Goal: Find specific page/section: Find specific page/section

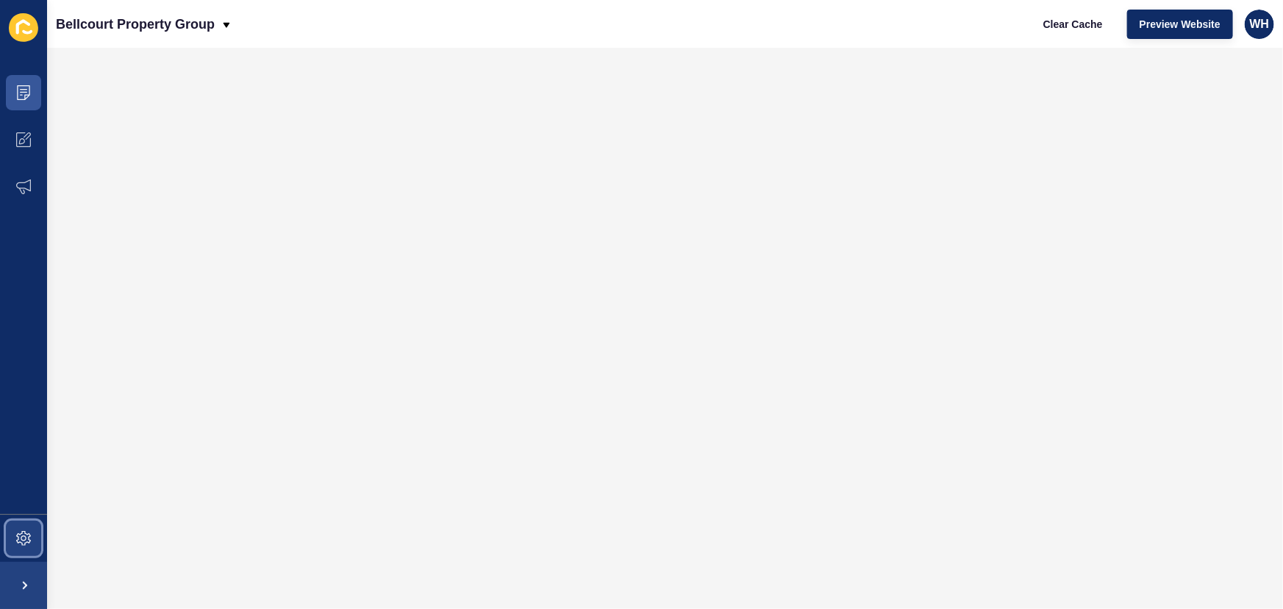
click at [24, 534] on icon at bounding box center [23, 538] width 15 height 15
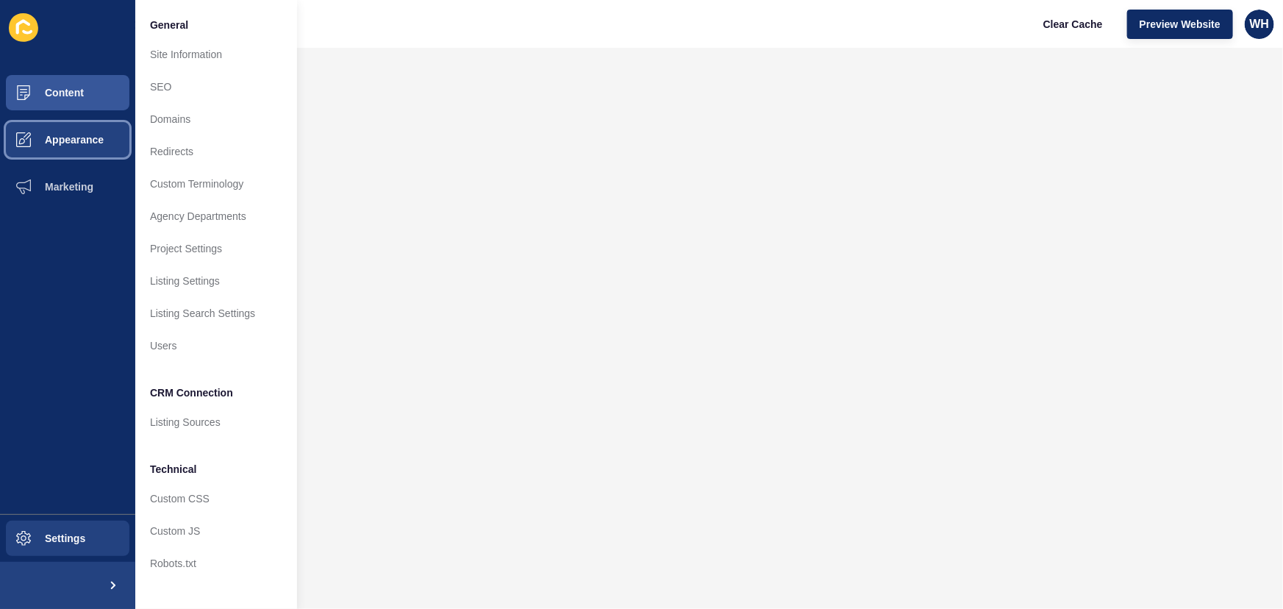
click at [71, 134] on span "Appearance" at bounding box center [51, 140] width 106 height 12
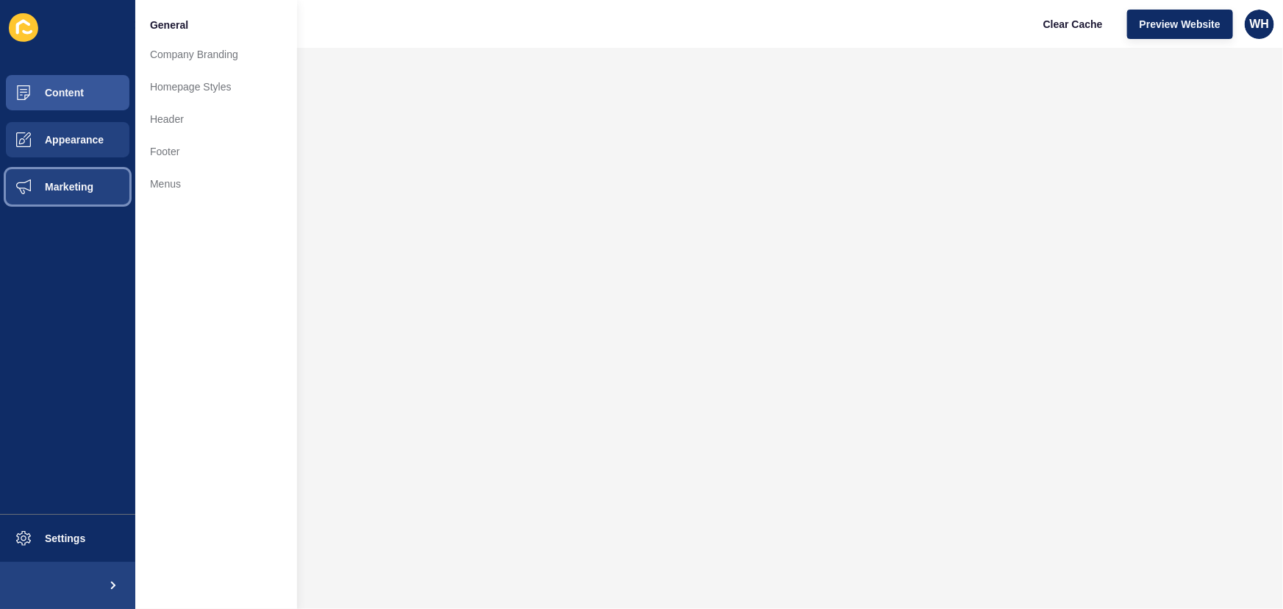
click at [69, 191] on span "Marketing" at bounding box center [46, 187] width 96 height 12
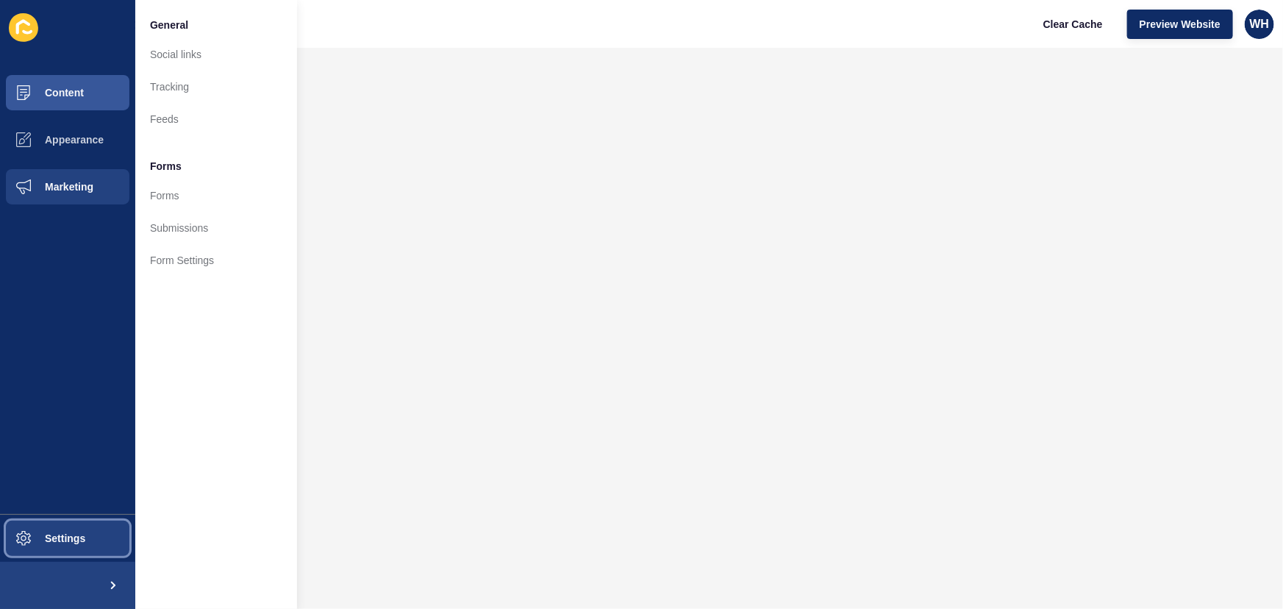
click at [59, 536] on span "Settings" at bounding box center [41, 538] width 87 height 12
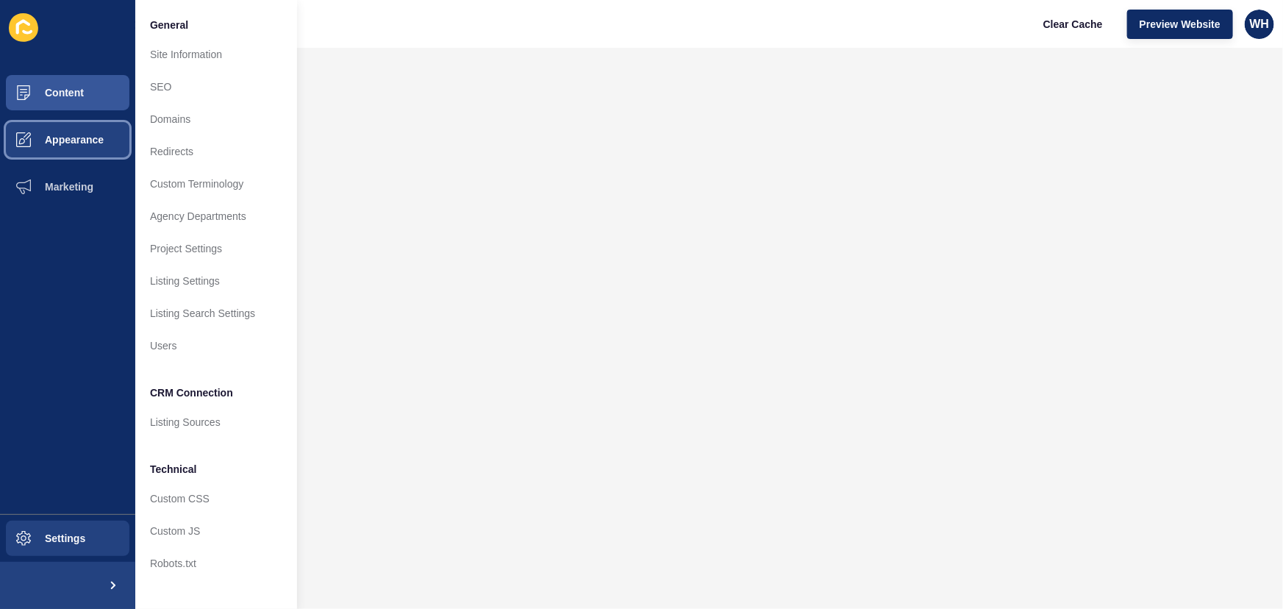
click at [62, 131] on button "Appearance" at bounding box center [67, 139] width 135 height 47
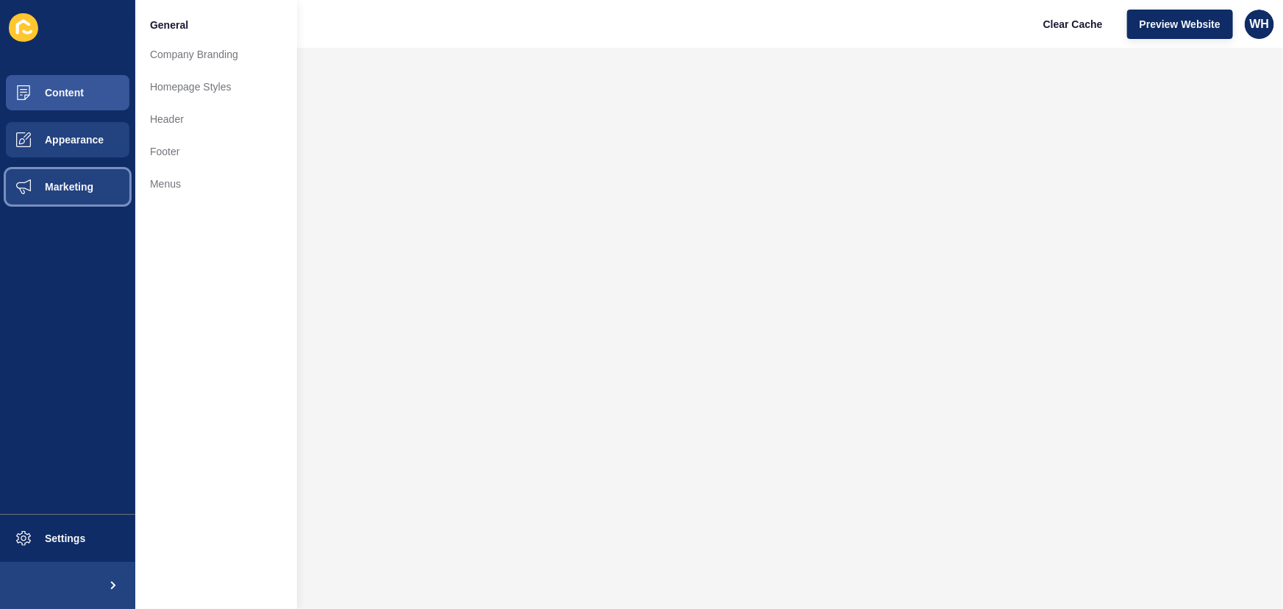
click at [70, 190] on span "Marketing" at bounding box center [46, 187] width 96 height 12
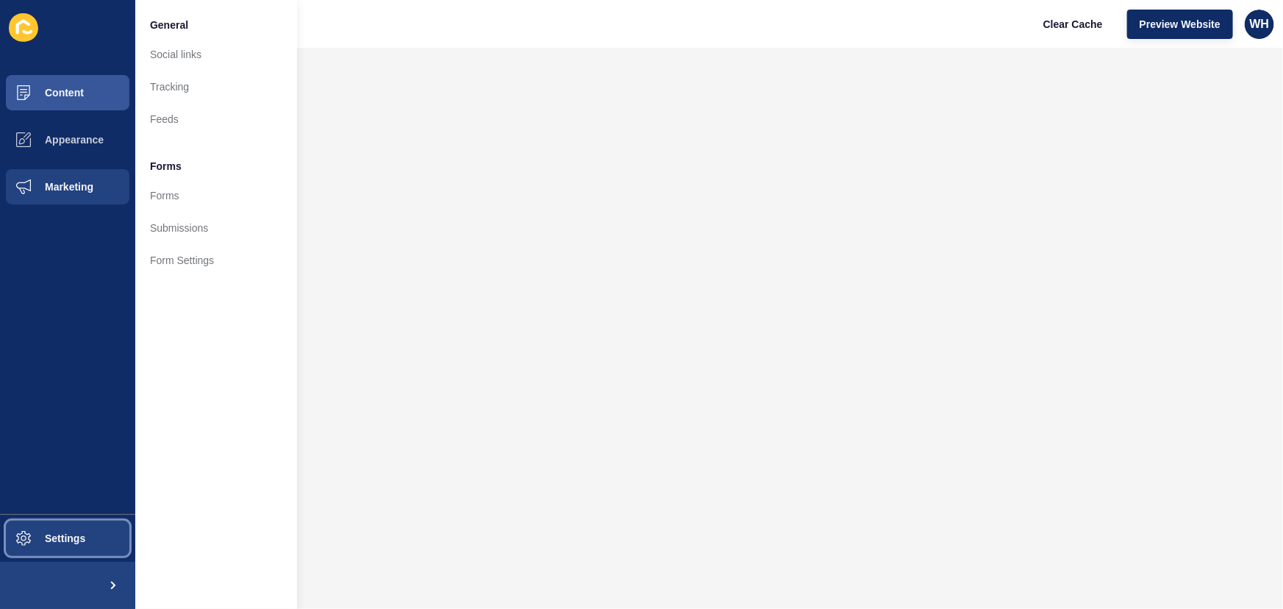
click at [81, 522] on button "Settings" at bounding box center [67, 538] width 135 height 47
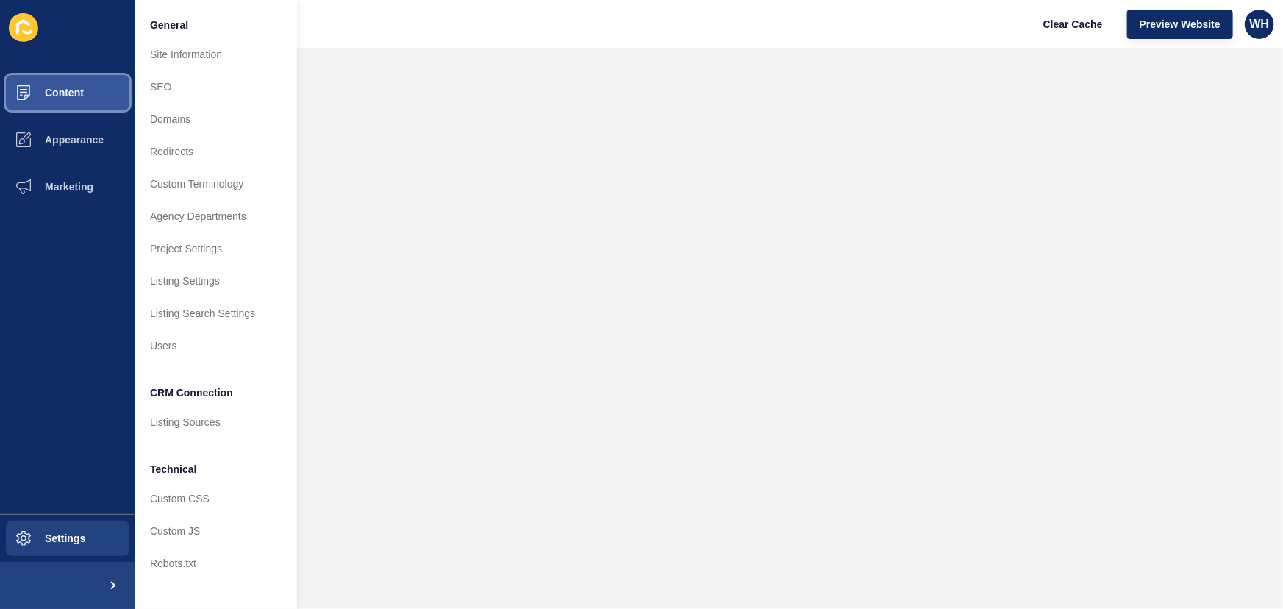
click at [51, 90] on span "Content" at bounding box center [41, 93] width 86 height 12
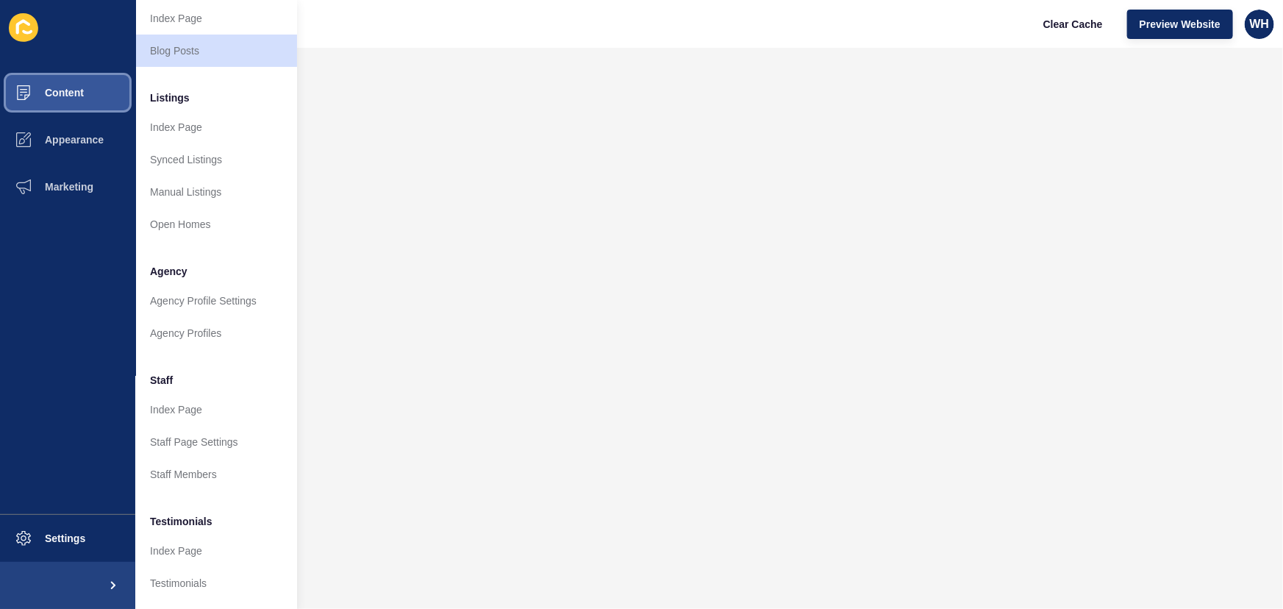
scroll to position [262, 0]
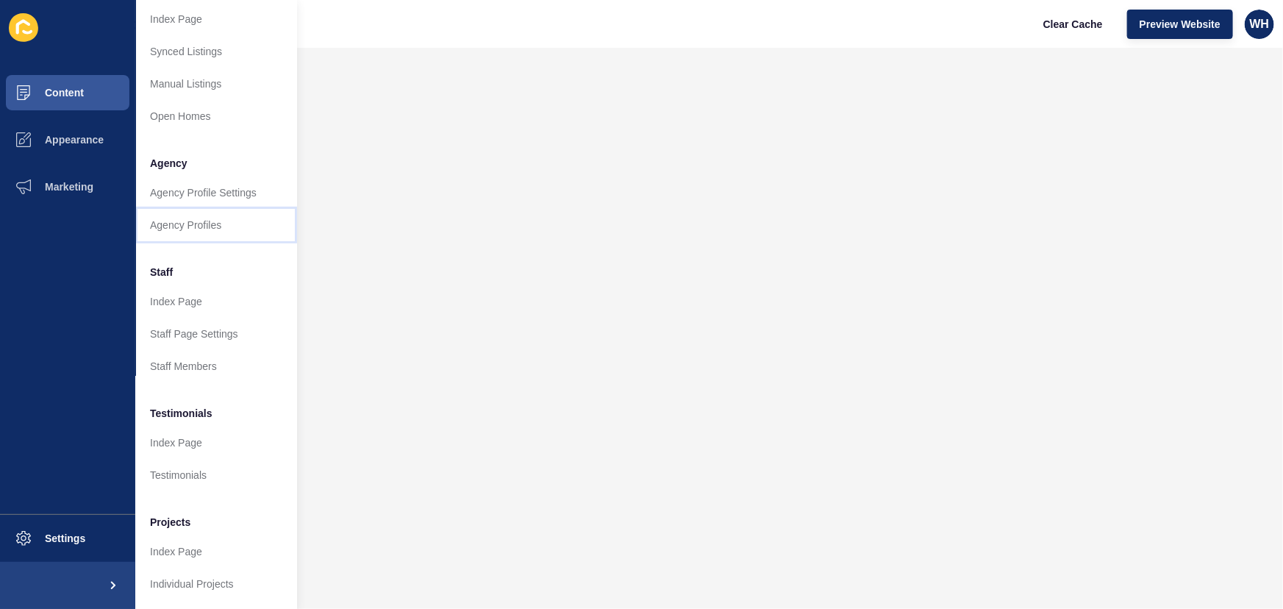
click at [205, 209] on link "Agency Profiles" at bounding box center [216, 225] width 162 height 32
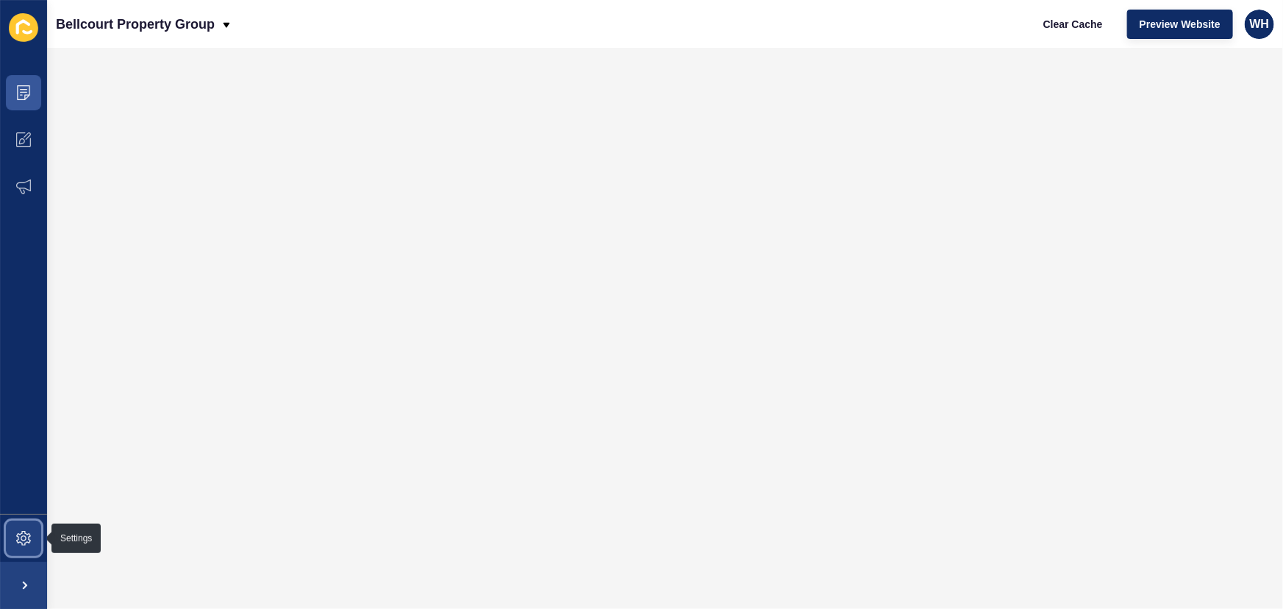
click at [15, 548] on span at bounding box center [23, 538] width 47 height 47
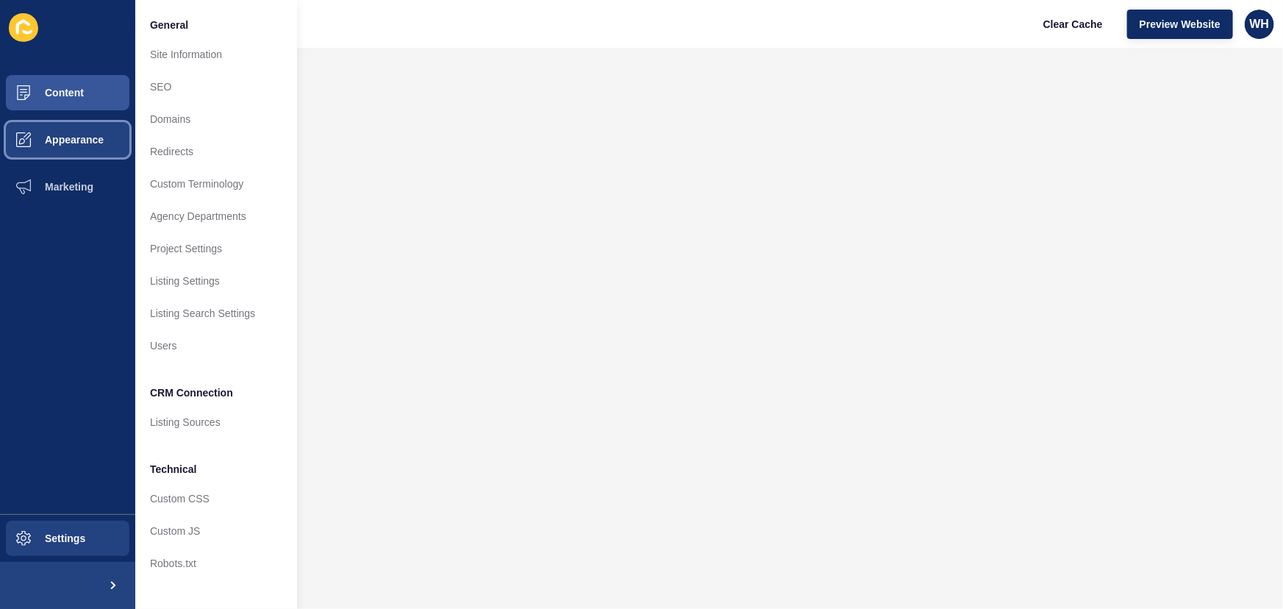
click at [58, 145] on span "Appearance" at bounding box center [51, 140] width 106 height 12
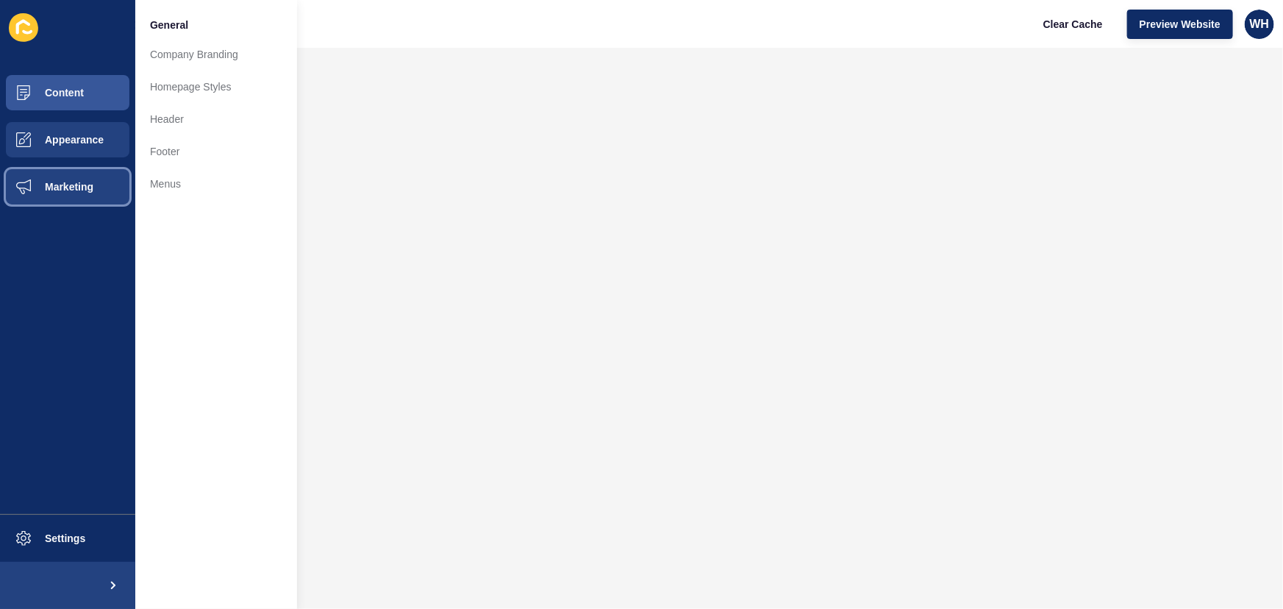
click at [70, 186] on span "Marketing" at bounding box center [46, 187] width 96 height 12
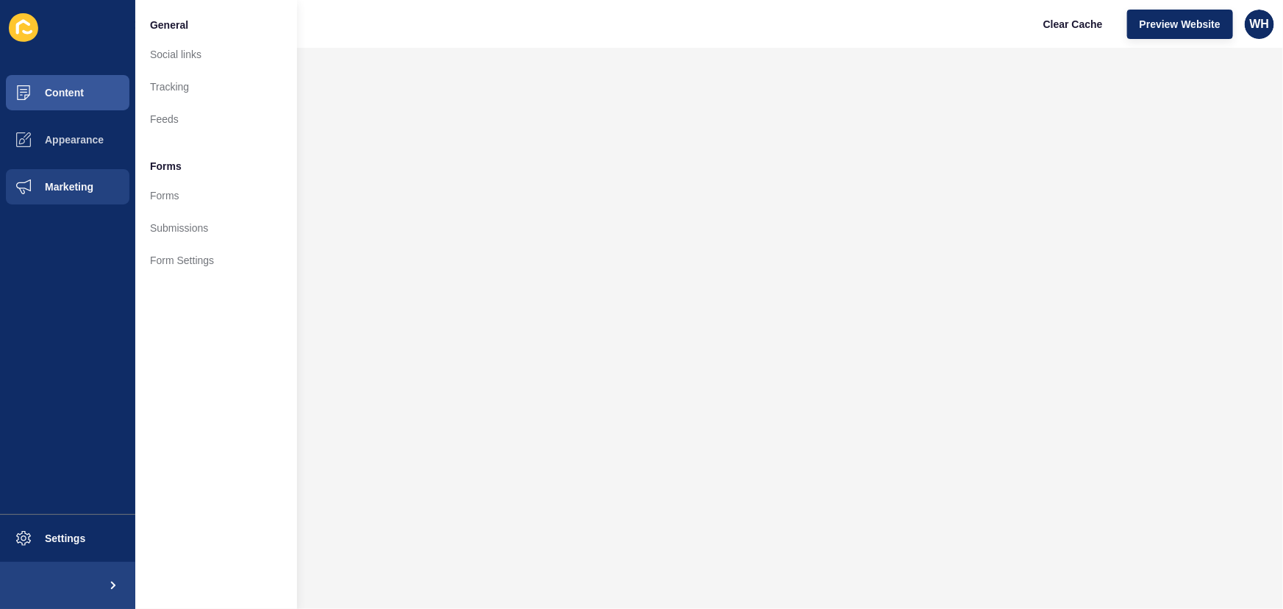
click at [24, 42] on icon at bounding box center [23, 27] width 29 height 29
click at [21, 32] on icon at bounding box center [23, 27] width 29 height 29
click at [163, 23] on span "General" at bounding box center [169, 25] width 38 height 15
click at [90, 588] on span at bounding box center [111, 585] width 47 height 47
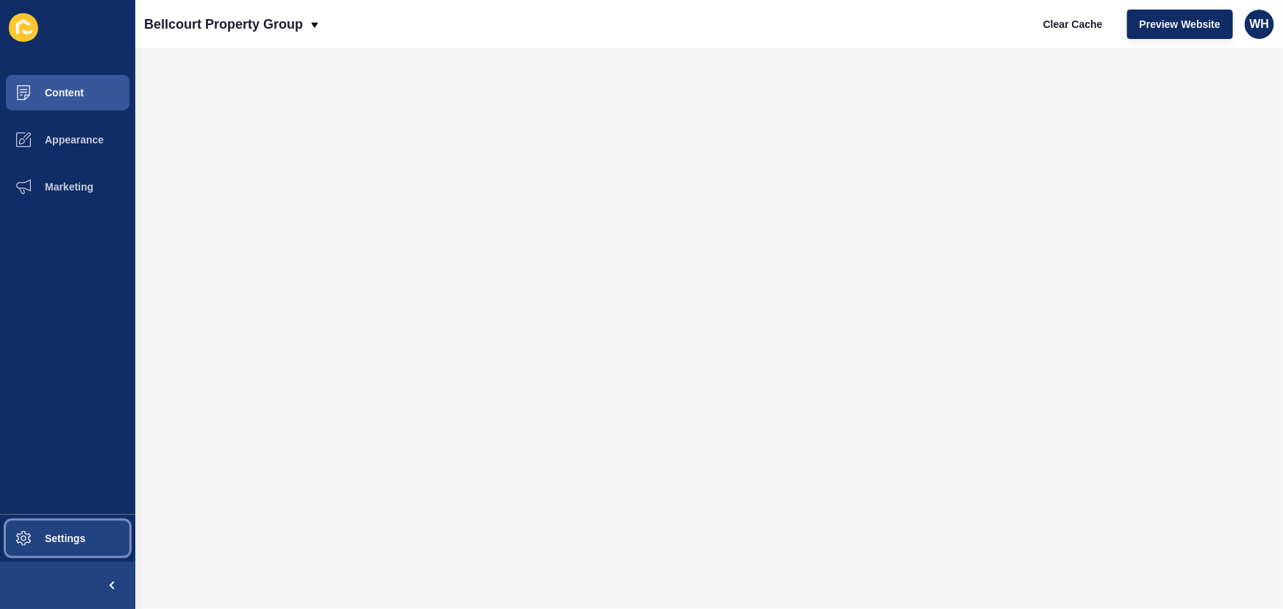
click at [51, 543] on span "Settings" at bounding box center [41, 538] width 87 height 12
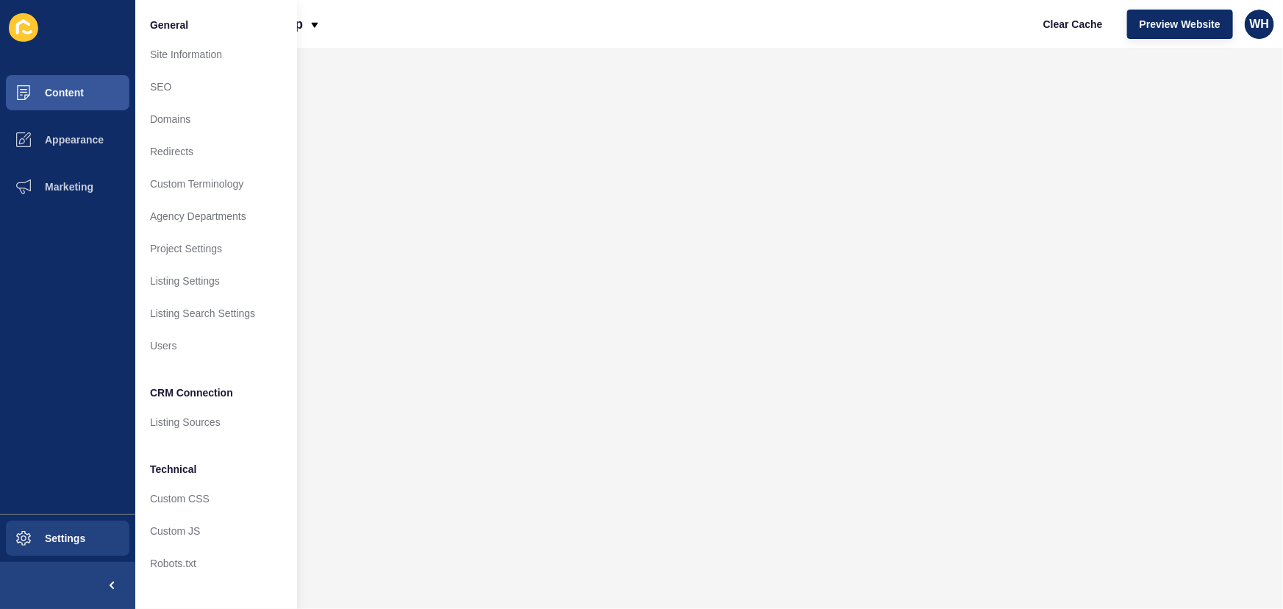
click at [22, 29] on icon at bounding box center [23, 27] width 29 height 29
click at [49, 92] on span "Content" at bounding box center [41, 93] width 86 height 12
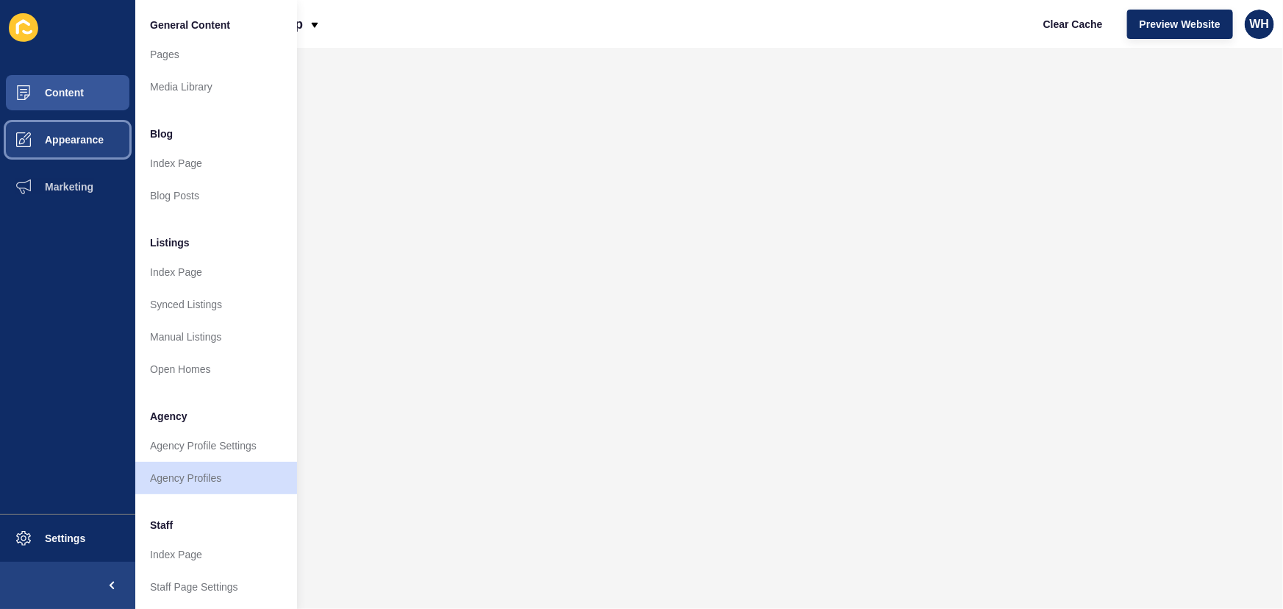
click at [59, 116] on button "Appearance" at bounding box center [67, 139] width 135 height 47
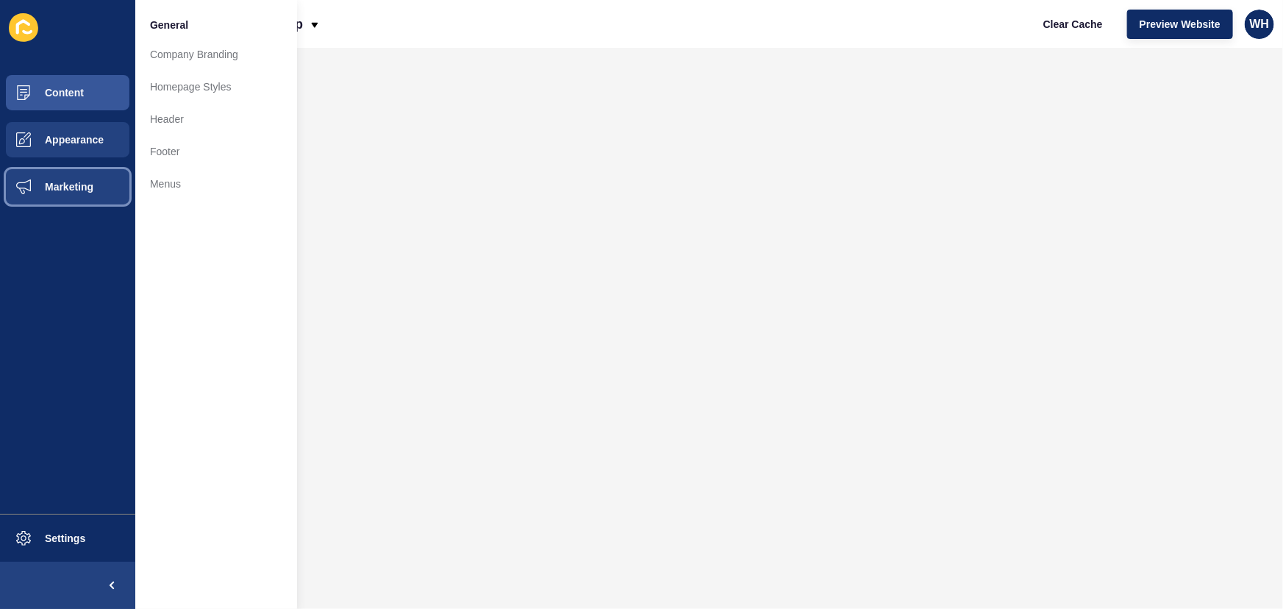
click at [58, 179] on button "Marketing" at bounding box center [67, 186] width 135 height 47
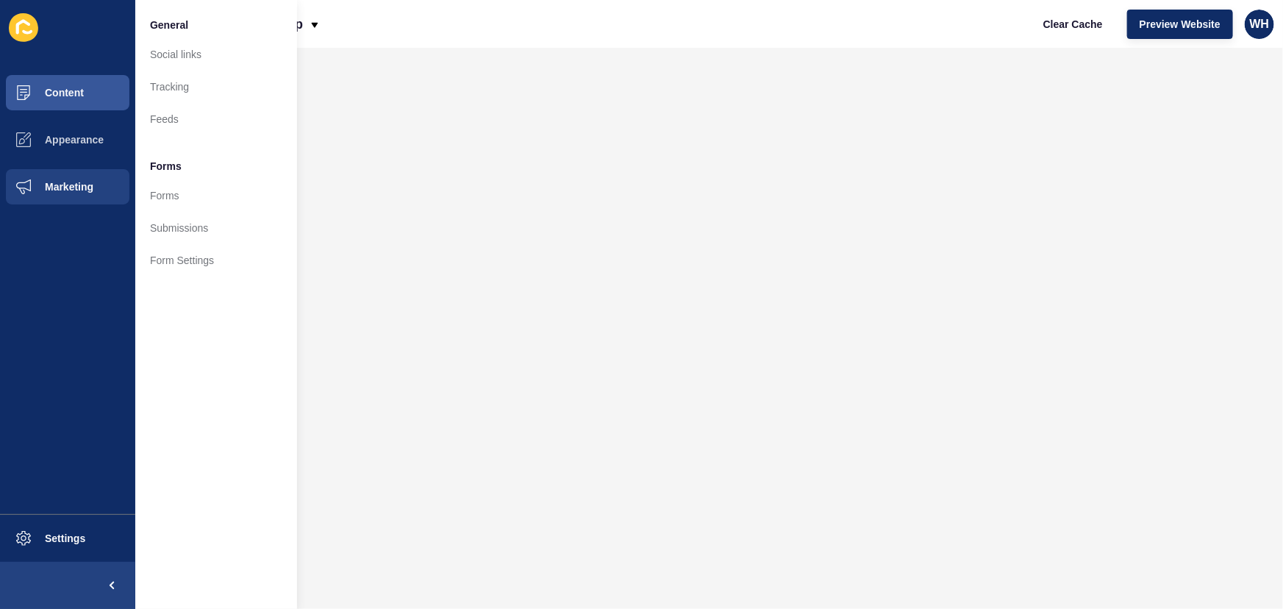
click at [32, 25] on icon at bounding box center [23, 27] width 29 height 29
click at [684, 44] on div "Bellcourt Property Group Clear Cache Preview Website WH" at bounding box center [709, 24] width 1148 height 48
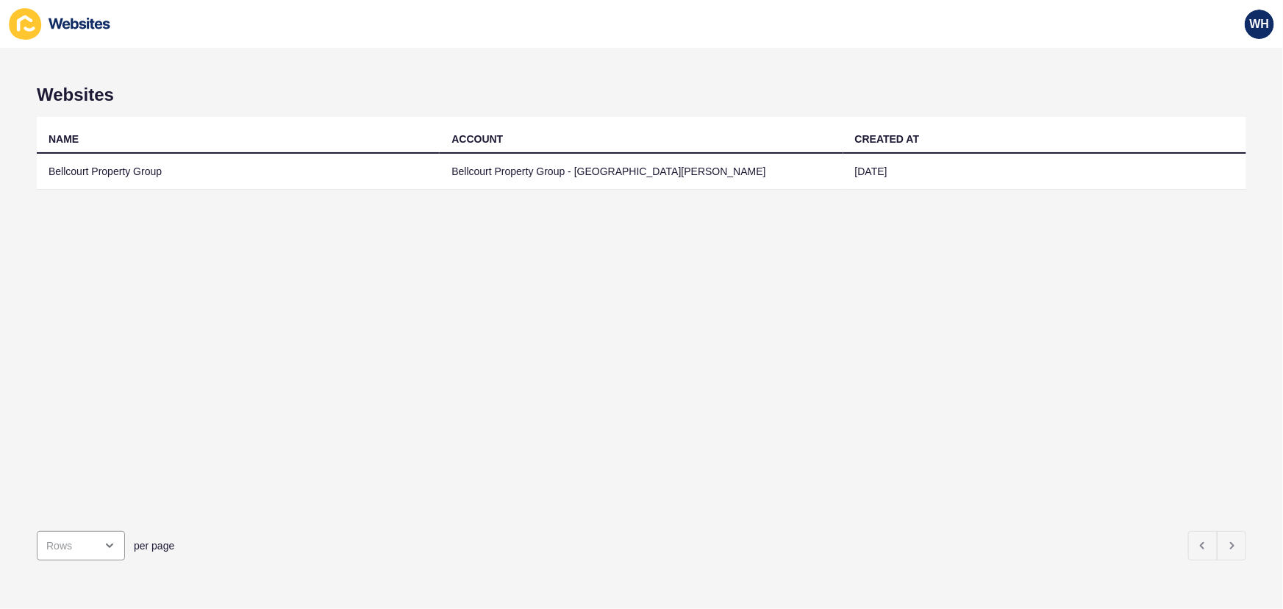
click at [421, 173] on td "Bellcourt Property Group" at bounding box center [238, 172] width 403 height 36
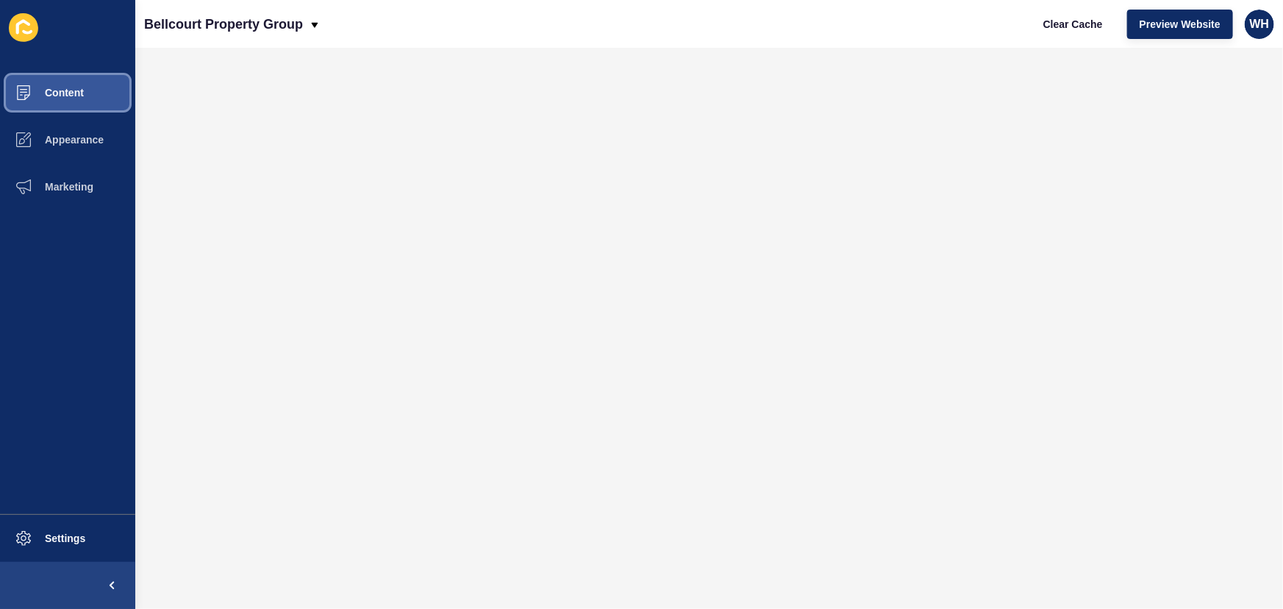
click at [76, 101] on button "Content" at bounding box center [67, 92] width 135 height 47
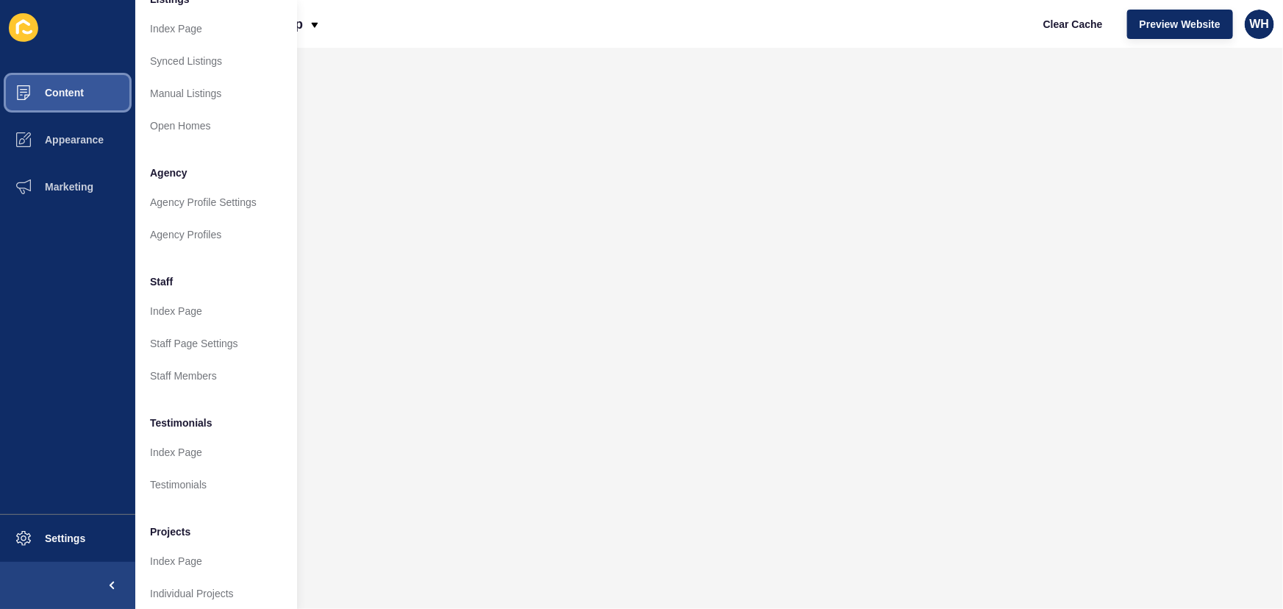
scroll to position [262, 0]
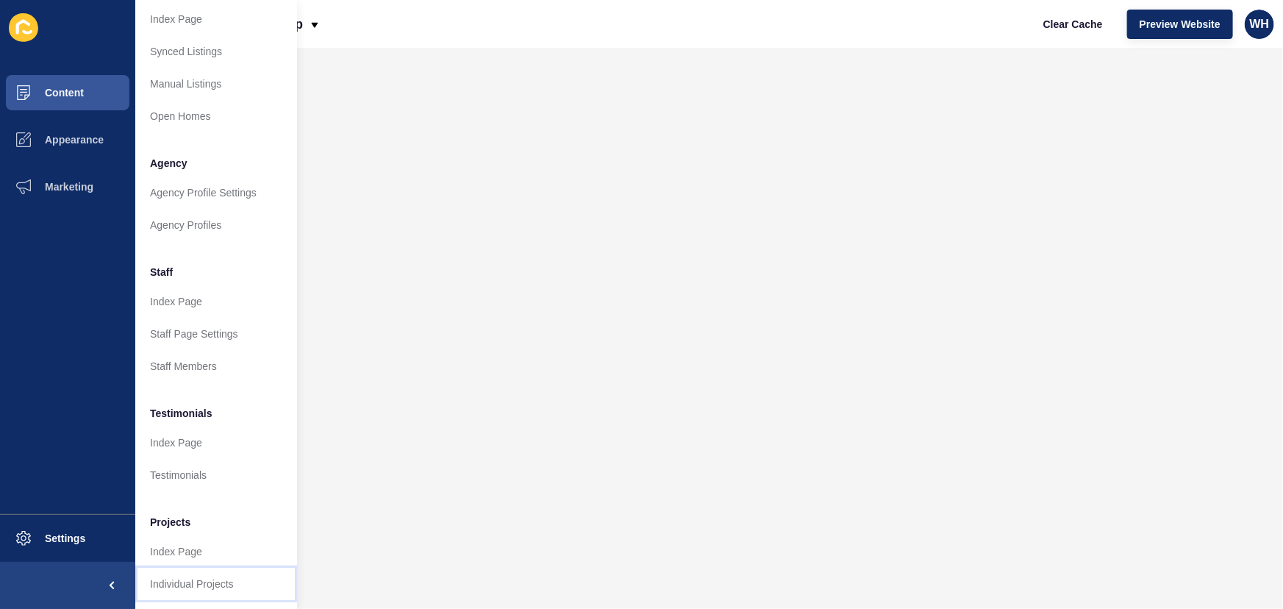
click at [199, 568] on link "Individual Projects" at bounding box center [216, 584] width 162 height 32
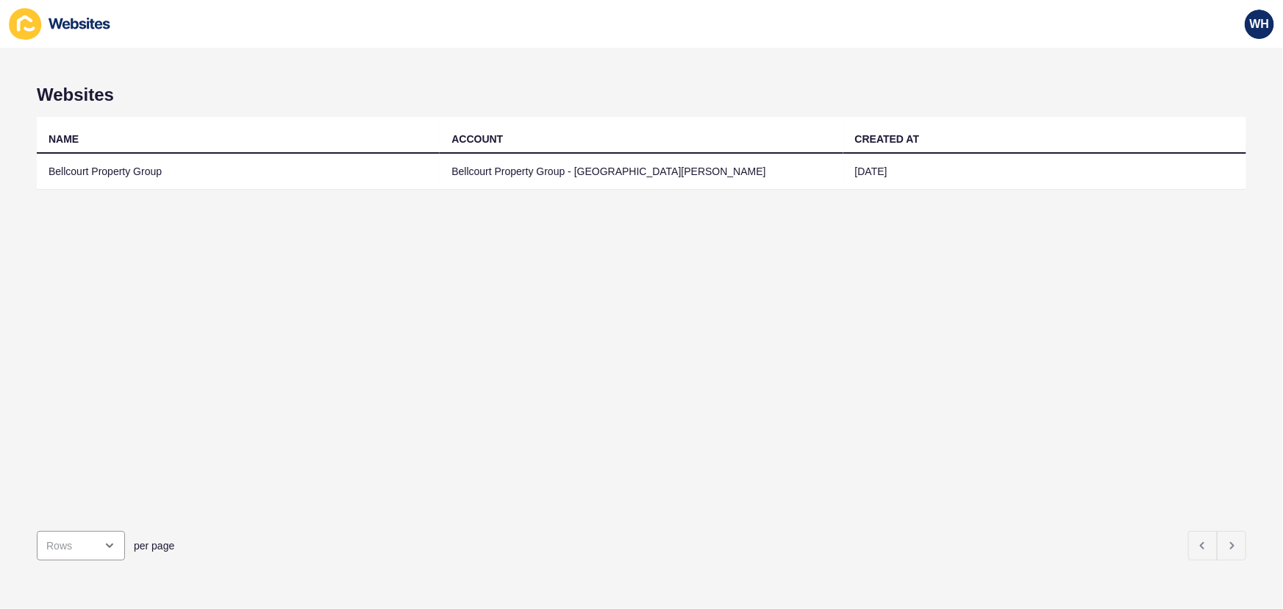
click at [601, 179] on td "Bellcourt Property Group - [GEOGRAPHIC_DATA][PERSON_NAME]" at bounding box center [641, 172] width 403 height 36
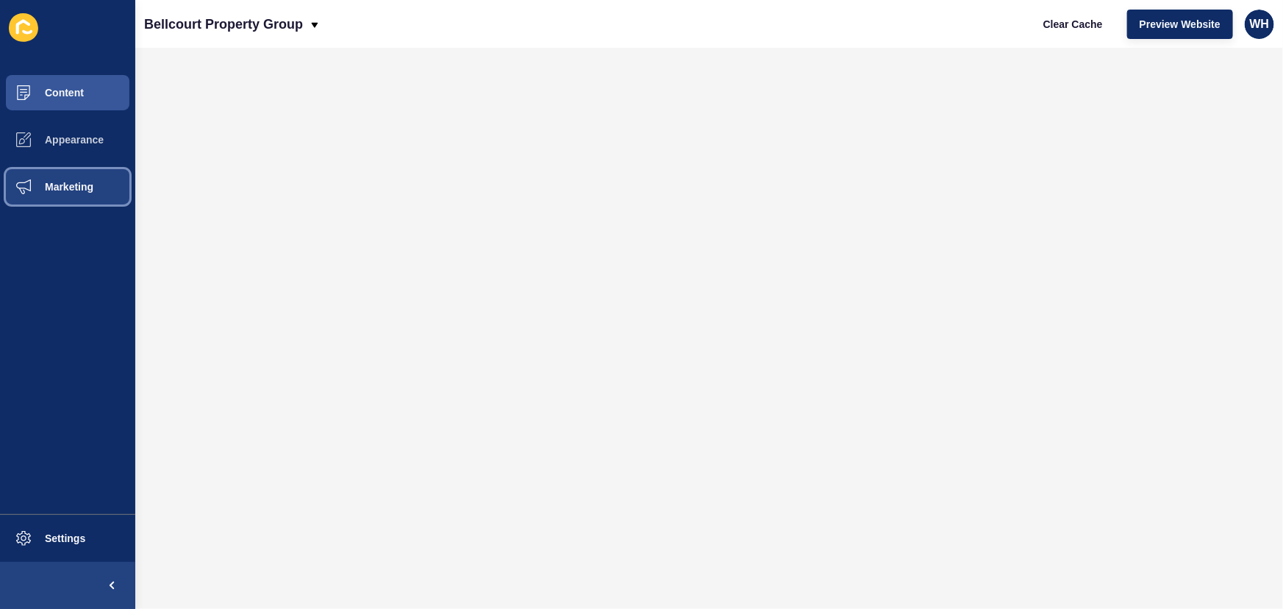
click at [80, 197] on button "Marketing" at bounding box center [67, 186] width 135 height 47
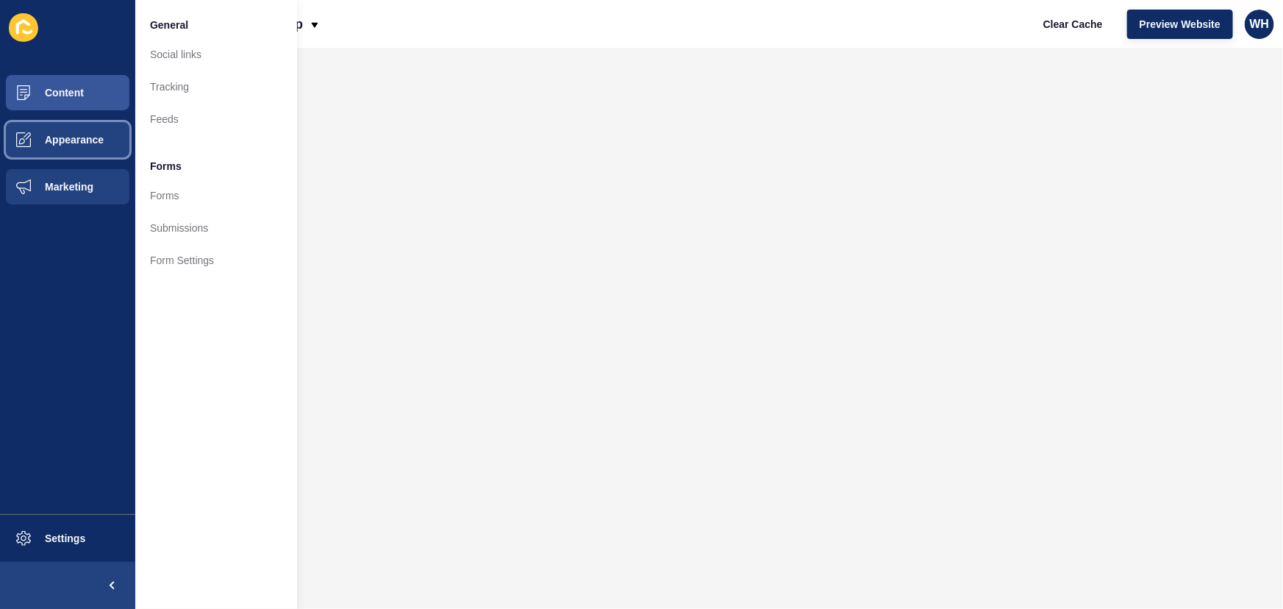
click at [58, 145] on span "Appearance" at bounding box center [51, 140] width 106 height 12
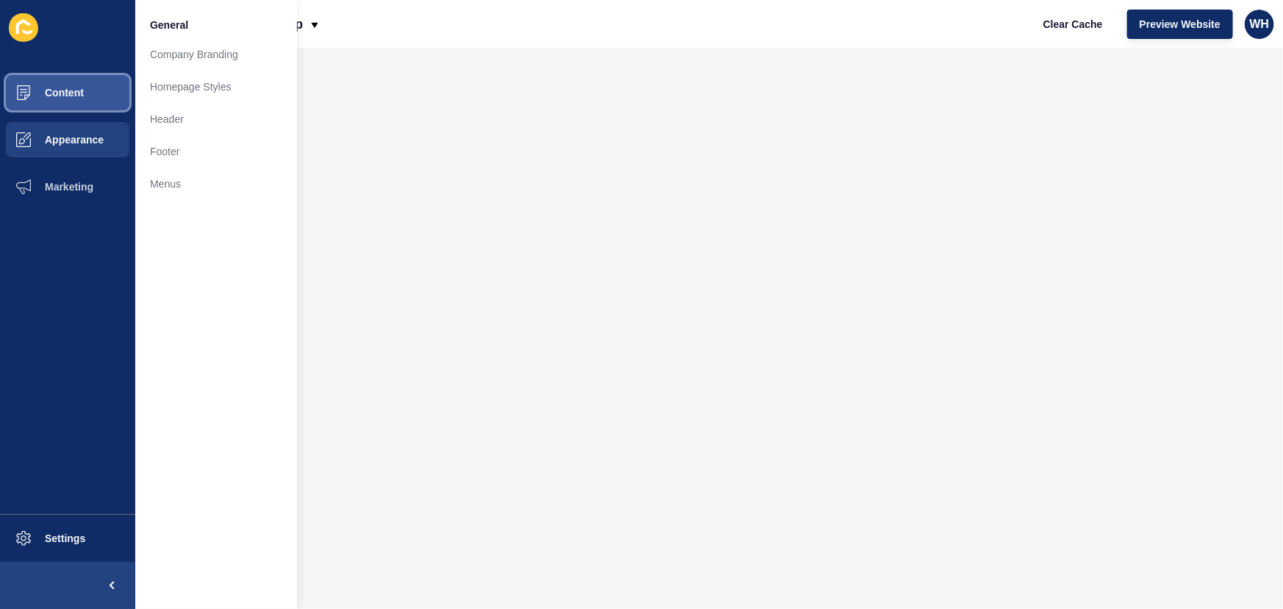
click at [50, 103] on button "Content" at bounding box center [67, 92] width 135 height 47
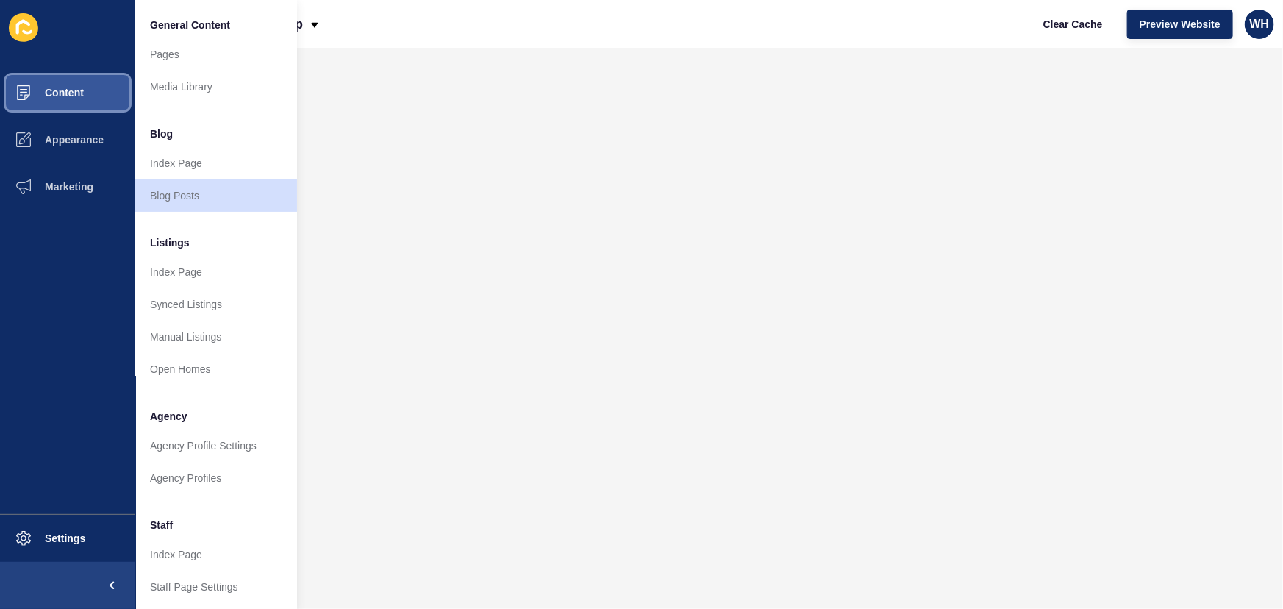
scroll to position [262, 0]
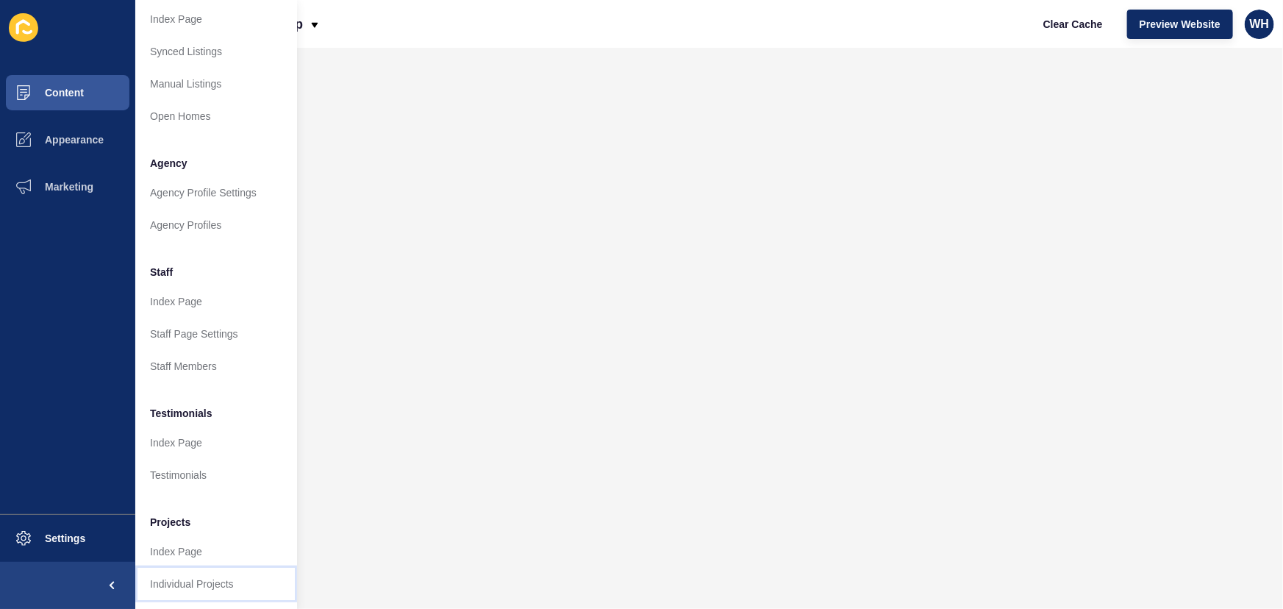
click at [167, 570] on link "Individual Projects" at bounding box center [216, 584] width 162 height 32
